Goal: Find specific page/section: Find specific page/section

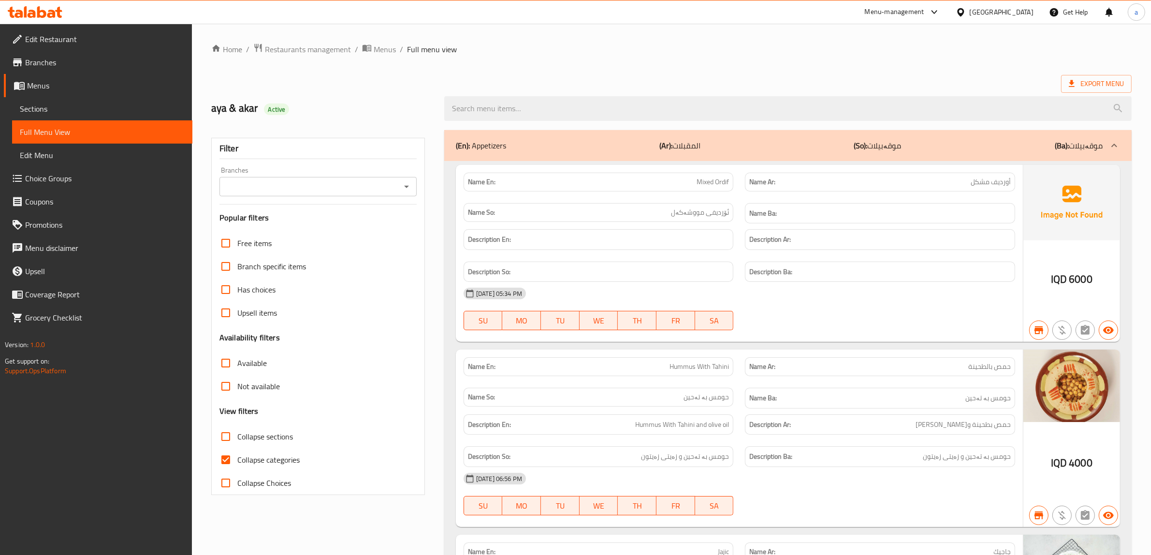
click at [28, 8] on icon at bounding box center [35, 12] width 55 height 12
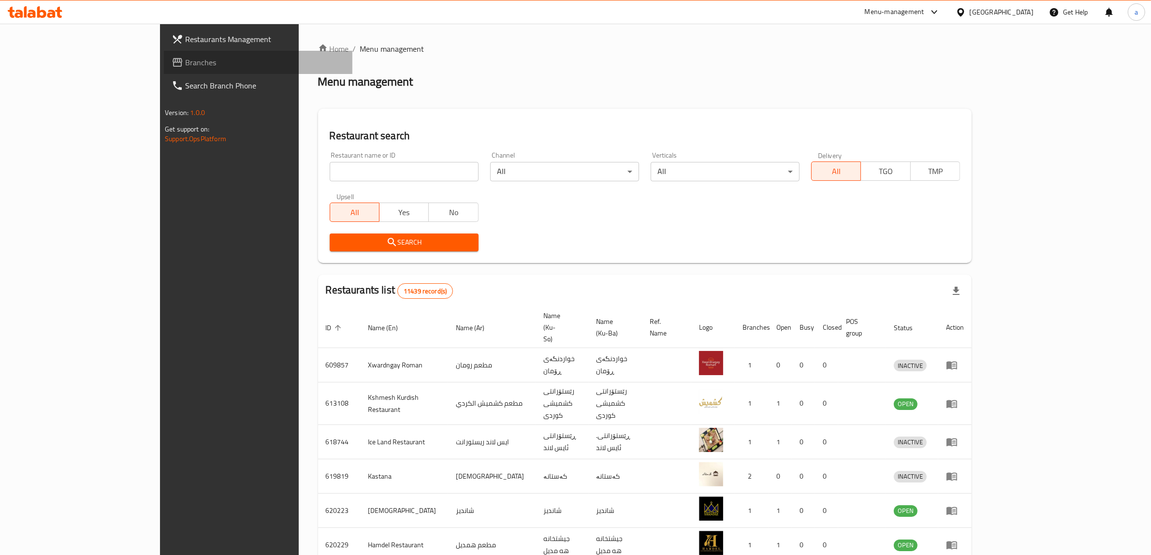
click at [185, 66] on span "Branches" at bounding box center [264, 63] width 159 height 12
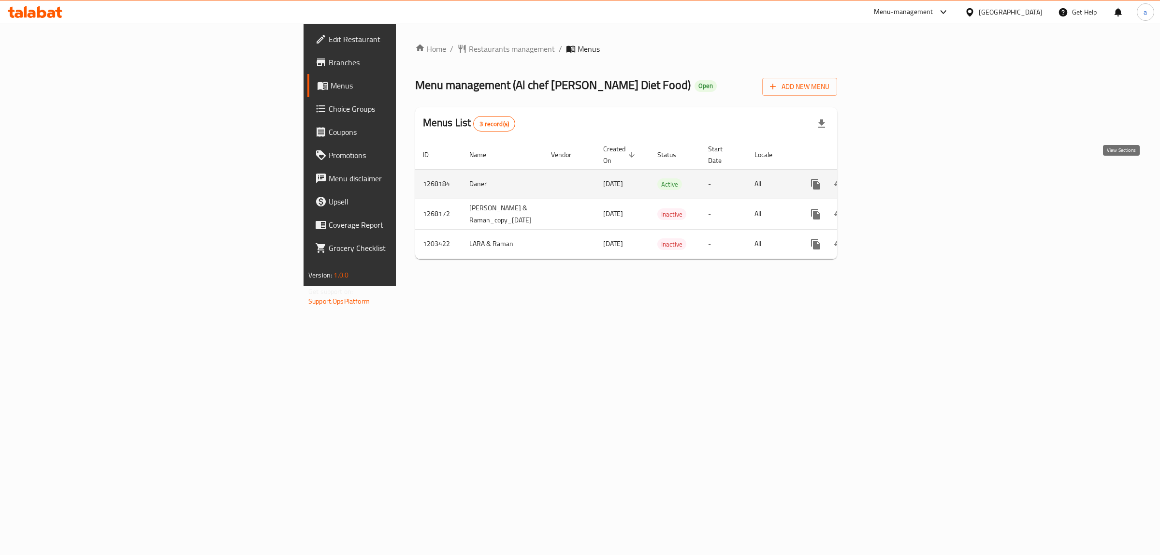
click at [891, 178] on icon "enhanced table" at bounding box center [886, 184] width 12 height 12
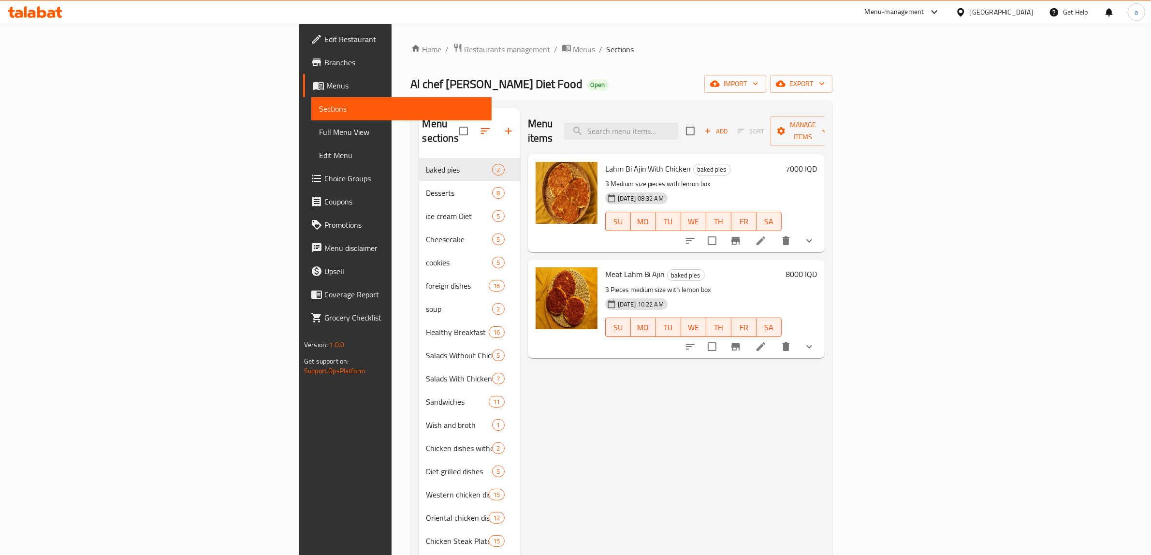
click at [311, 122] on link "Full Menu View" at bounding box center [401, 131] width 180 height 23
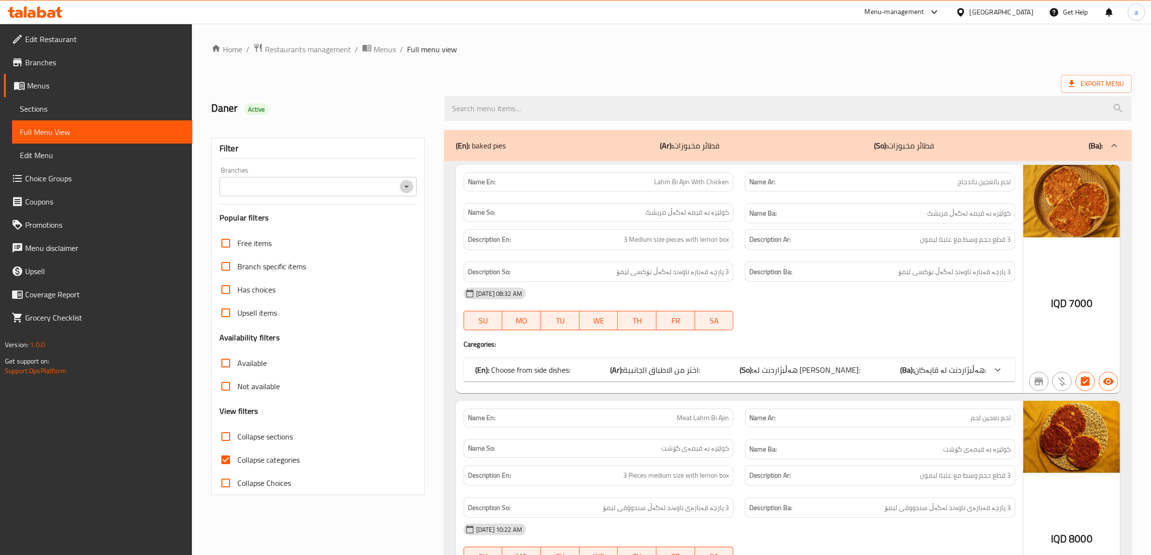
click at [406, 185] on icon "Open" at bounding box center [407, 187] width 12 height 12
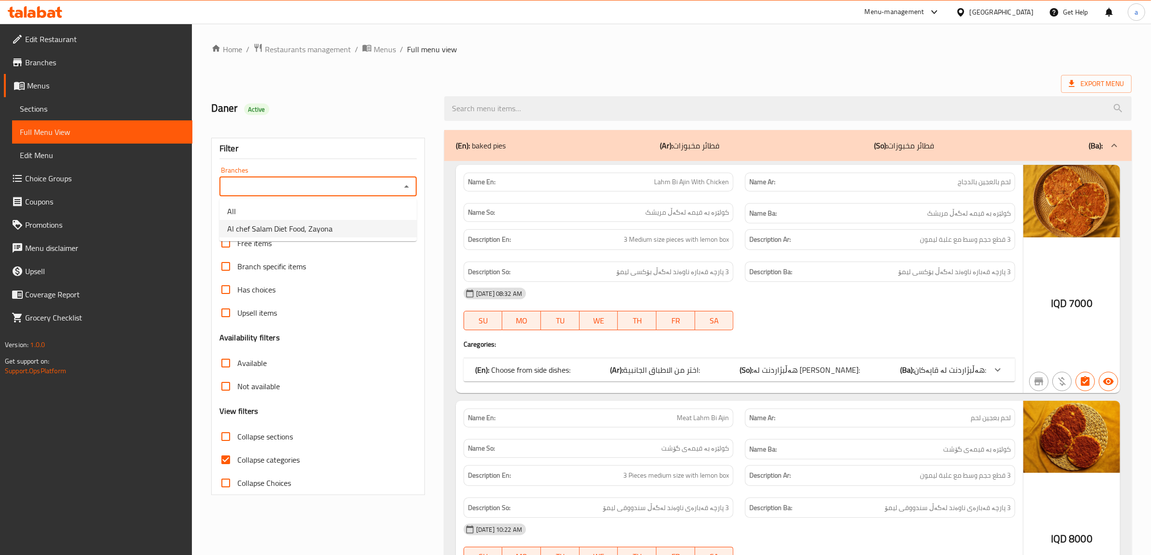
click at [333, 221] on li "Al chef Salam Diet Food, Zayona" at bounding box center [317, 228] width 197 height 17
type input "Al chef Salam Diet Food, Zayona"
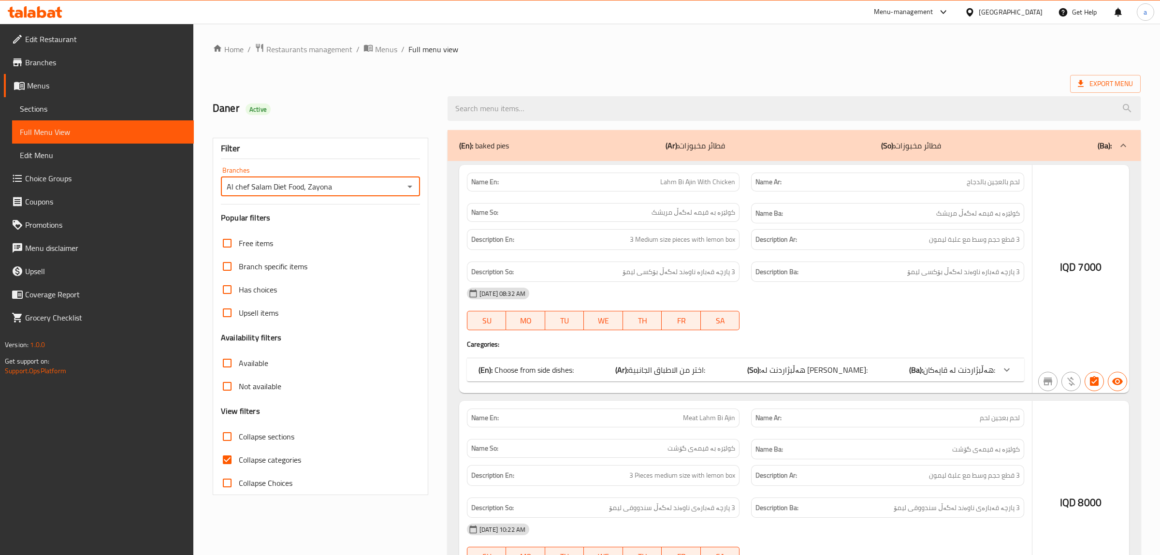
click at [228, 460] on div at bounding box center [580, 277] width 1160 height 555
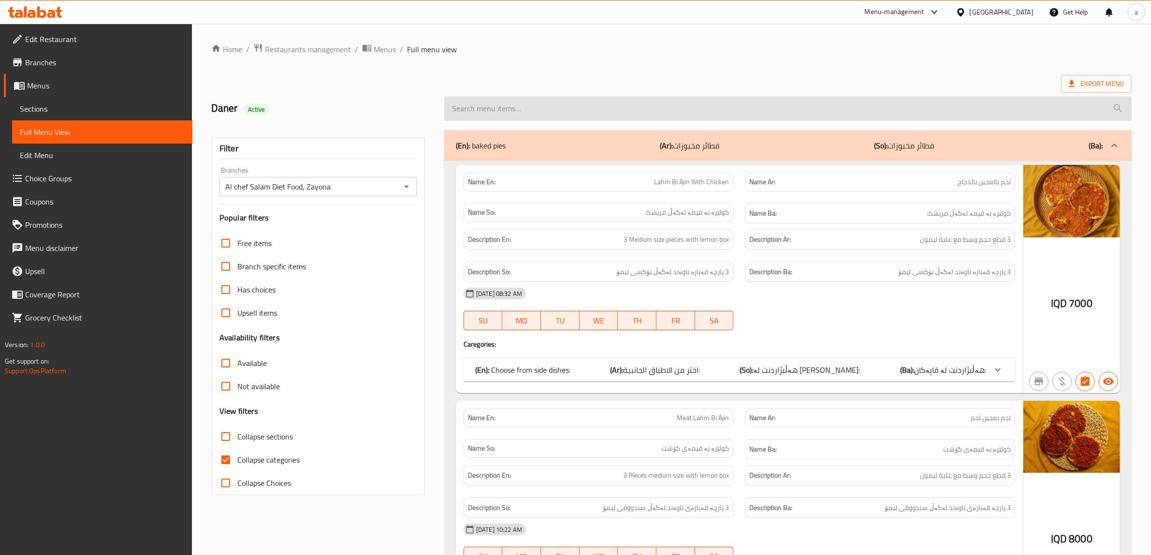
click at [562, 115] on input "search" at bounding box center [787, 108] width 687 height 25
paste input "Lazy Cat Diet"
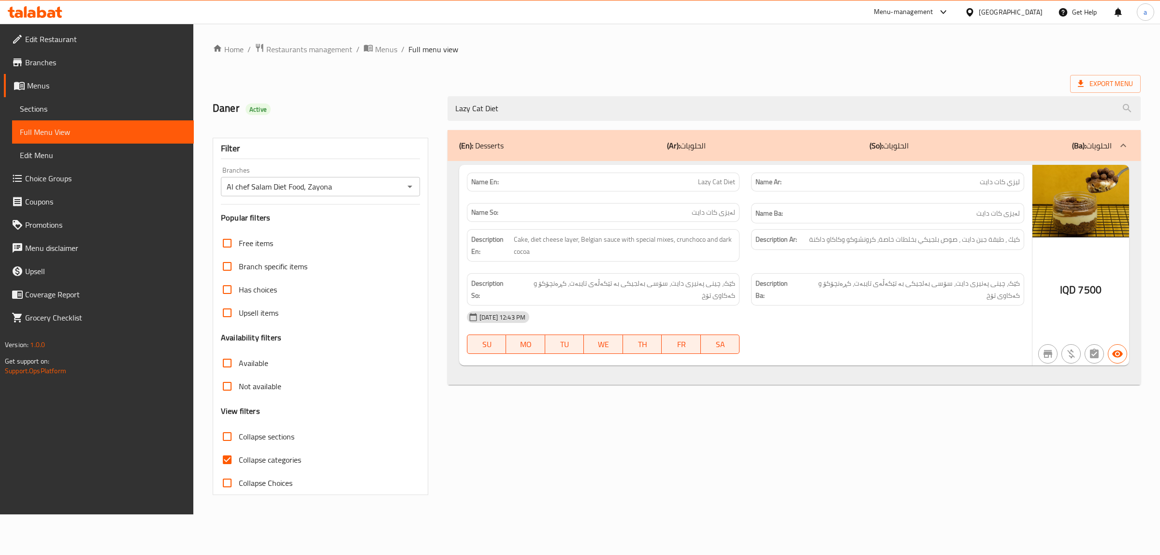
type input "Lazy Cat Diet"
click at [226, 461] on input "Collapse categories" at bounding box center [227, 459] width 23 height 23
checkbox input "false"
